Goal: Transaction & Acquisition: Purchase product/service

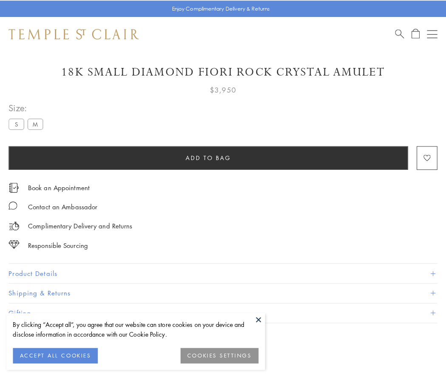
scroll to position [15, 0]
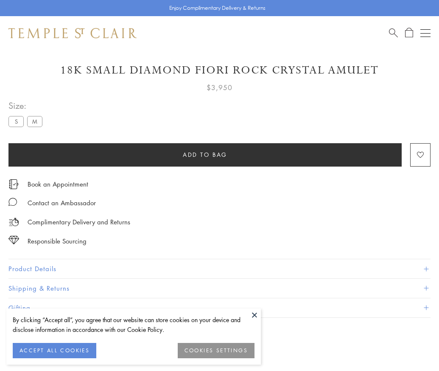
click at [205, 154] on span "Add to bag" at bounding box center [205, 154] width 45 height 9
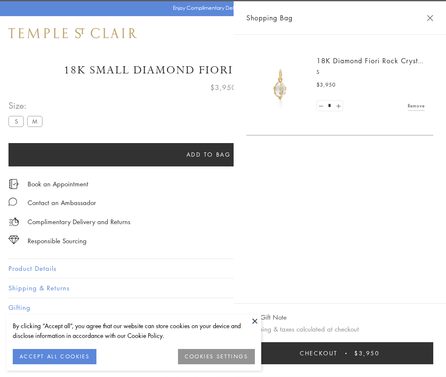
click at [397, 353] on button "Checkout $3,950" at bounding box center [339, 353] width 187 height 22
